Goal: Transaction & Acquisition: Purchase product/service

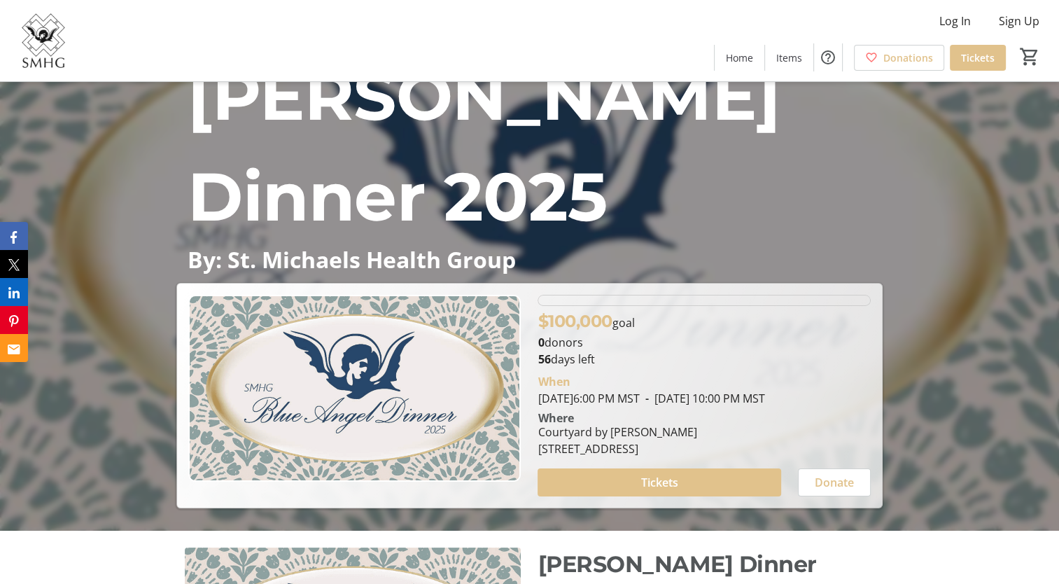
scroll to position [140, 0]
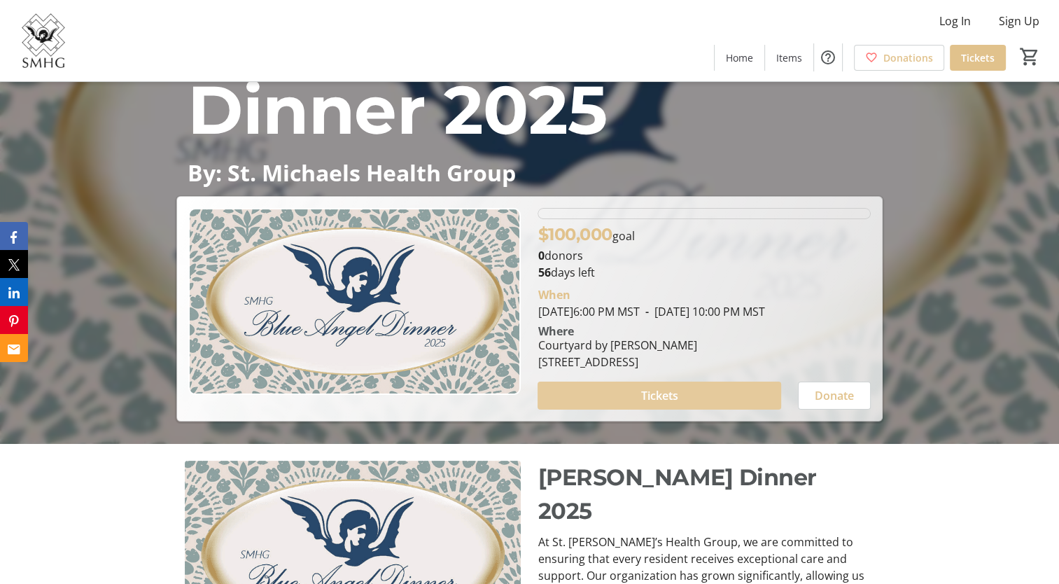
click at [670, 392] on span "Tickets" at bounding box center [659, 395] width 37 height 17
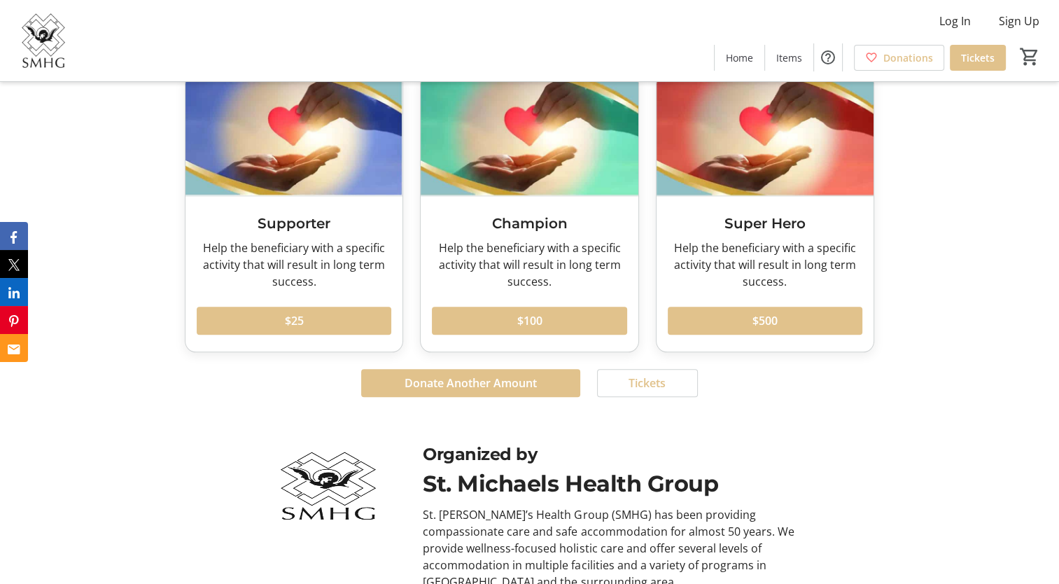
scroll to position [1493, 0]
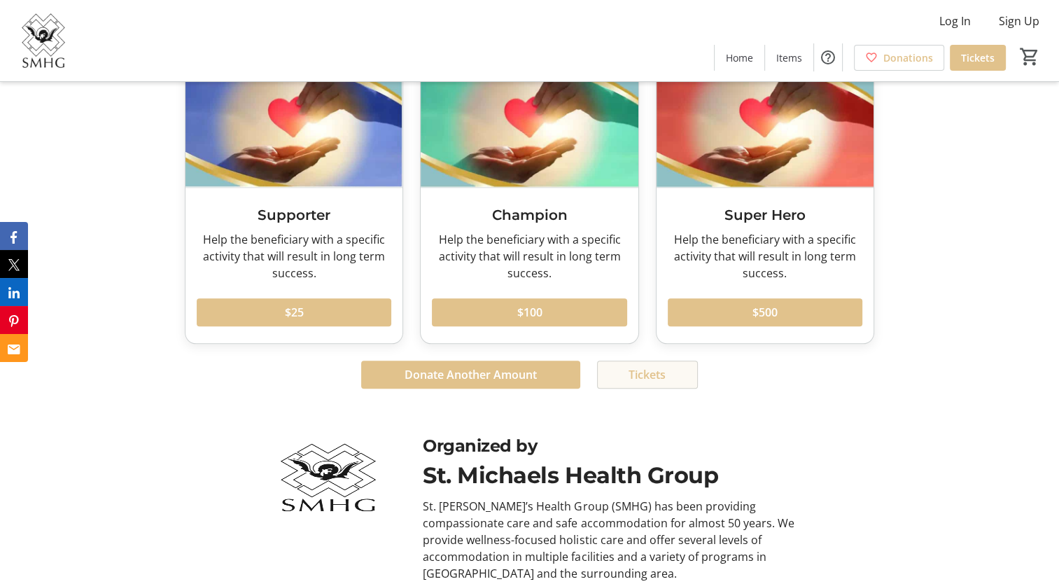
click at [647, 366] on span "Tickets" at bounding box center [647, 374] width 37 height 17
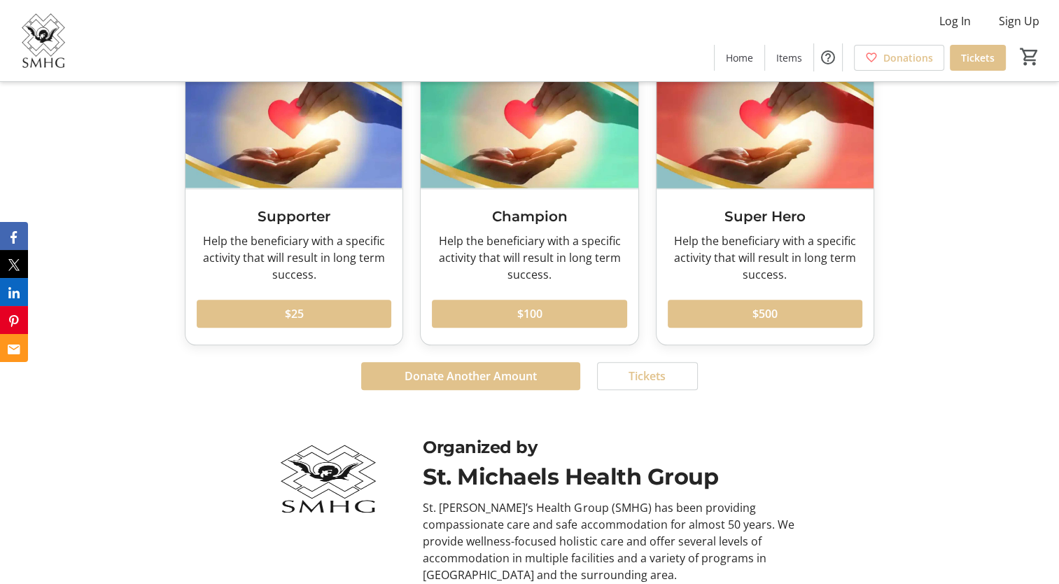
scroll to position [1493, 0]
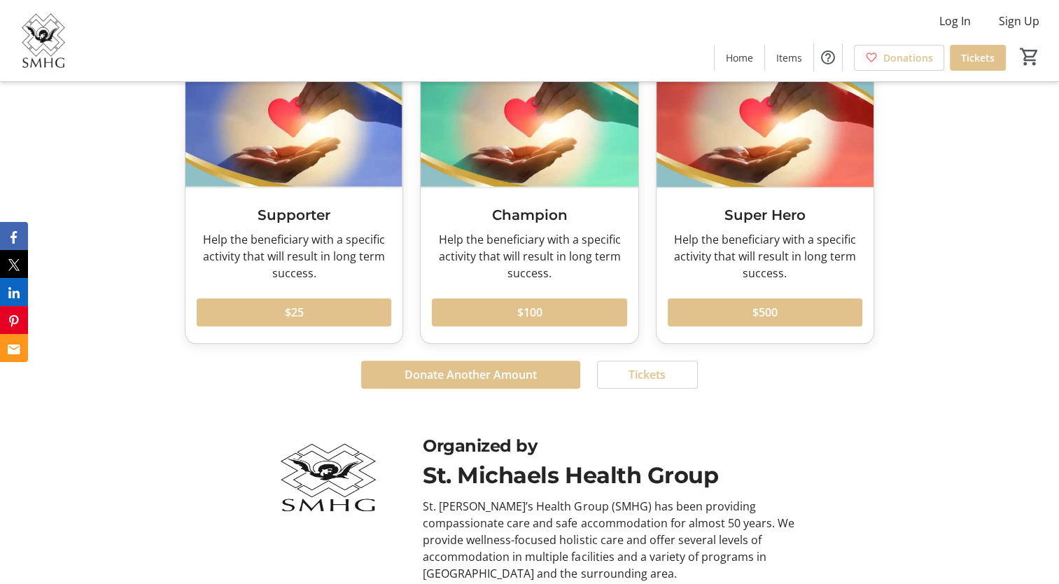
click at [430, 366] on span "Donate Another Amount" at bounding box center [471, 374] width 132 height 17
